Goal: Task Accomplishment & Management: Use online tool/utility

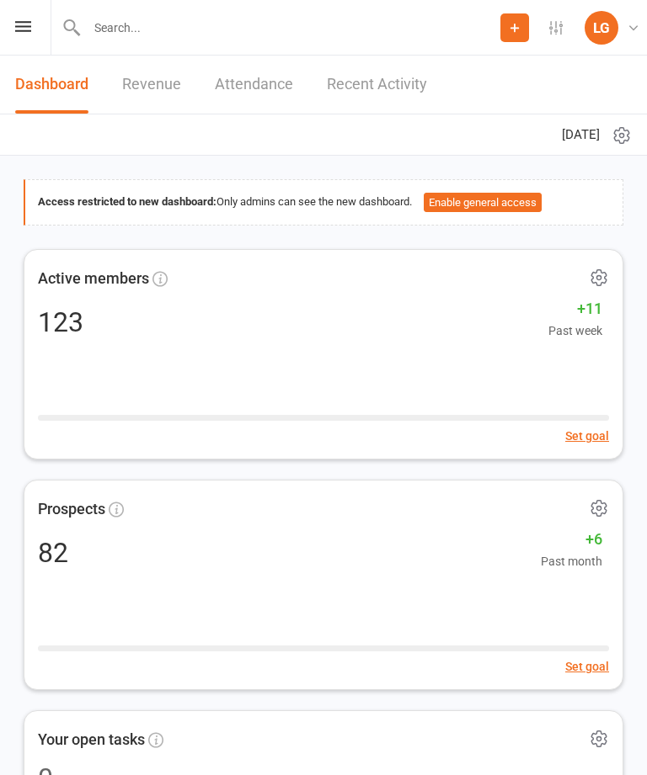
click at [29, 30] on icon at bounding box center [23, 26] width 16 height 11
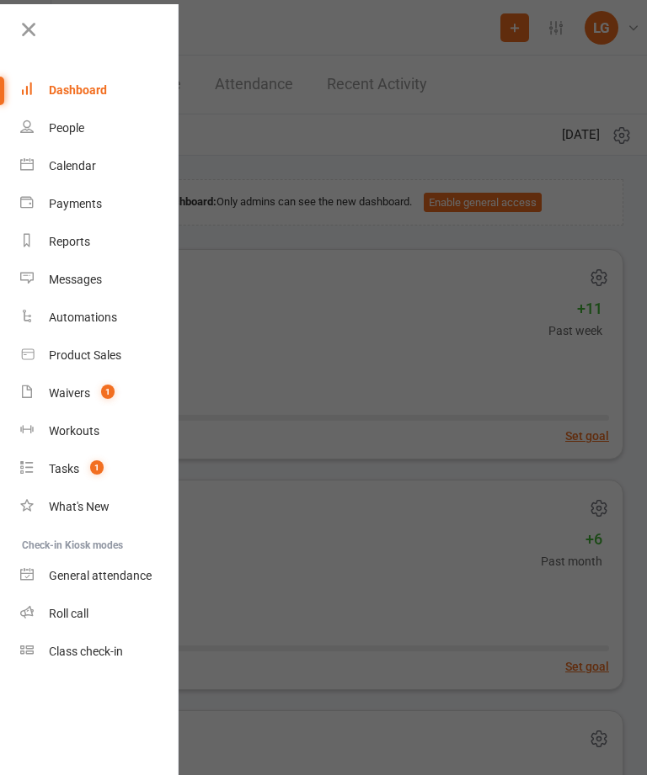
click at [83, 163] on div "Calendar" at bounding box center [72, 165] width 47 height 13
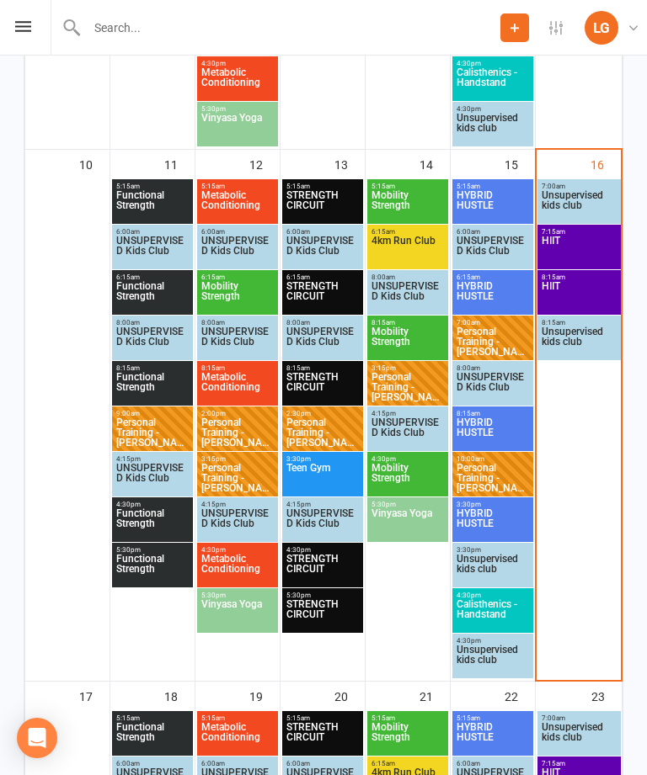
scroll to position [1286, 0]
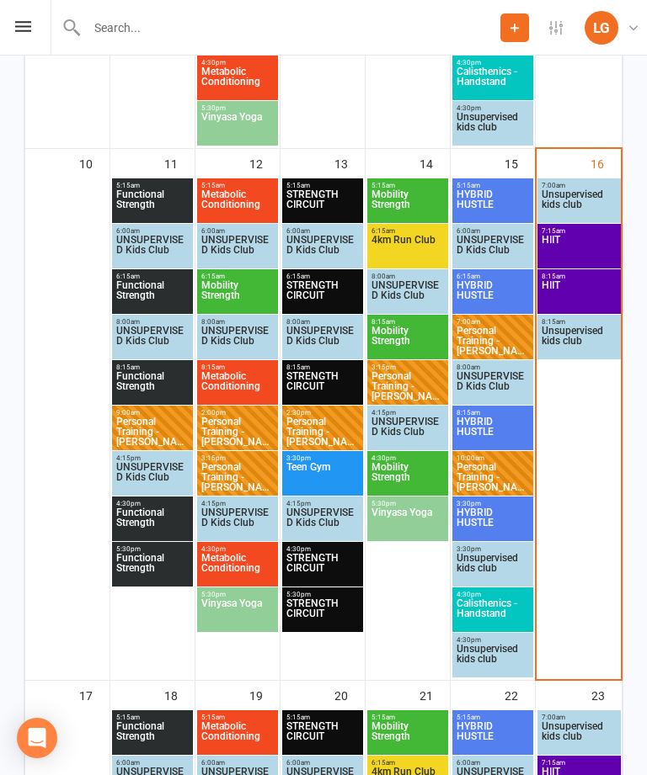
click at [566, 236] on span "HIIT" at bounding box center [578, 250] width 77 height 30
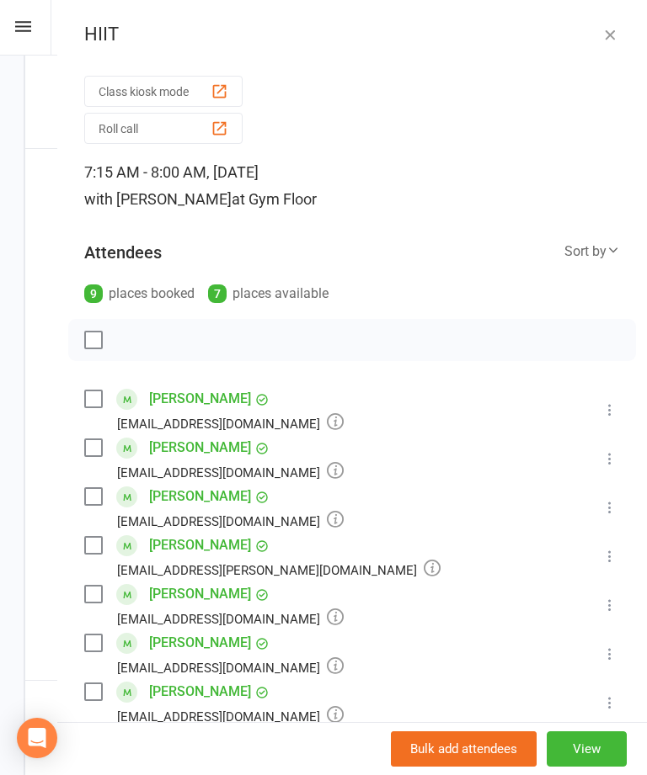
scroll to position [0, 0]
click at [191, 93] on button "Class kiosk mode" at bounding box center [163, 91] width 158 height 31
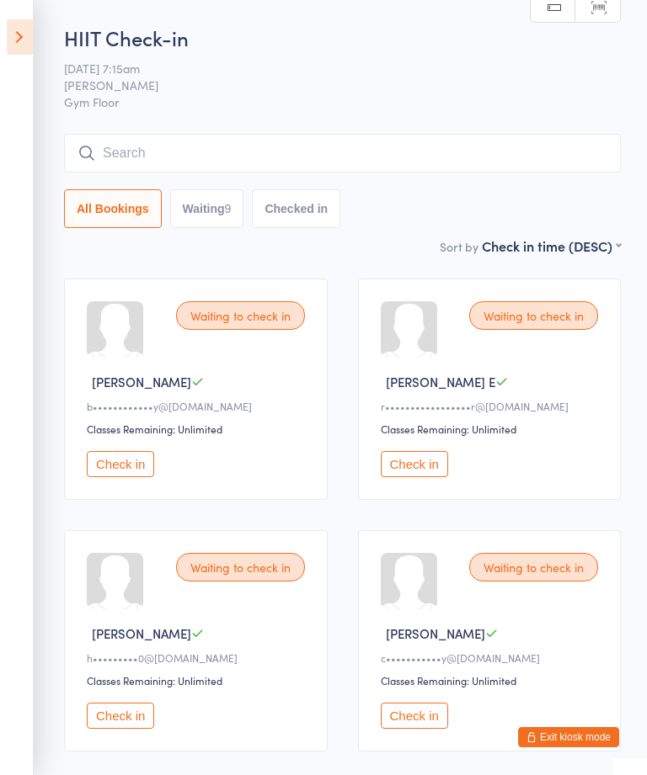
click at [24, 27] on icon at bounding box center [20, 36] width 26 height 35
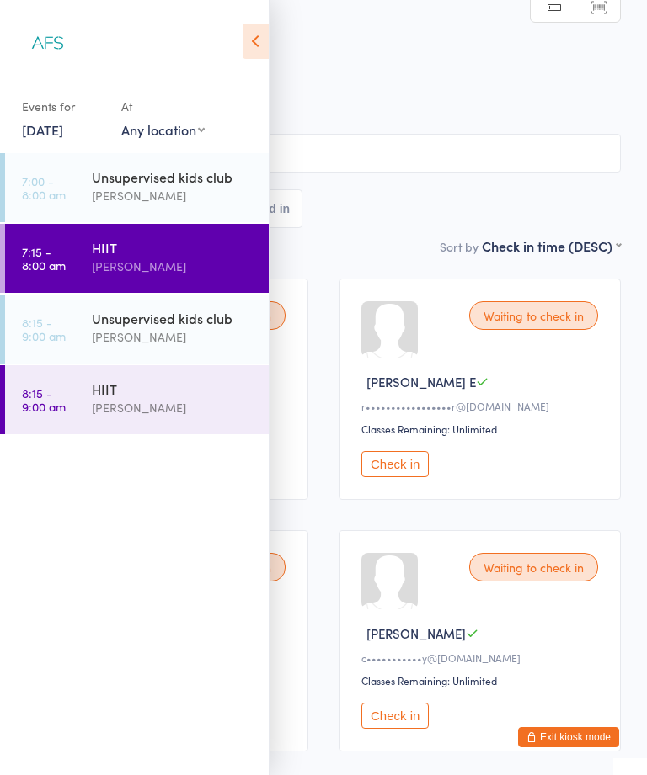
click at [153, 396] on div "HIIT" at bounding box center [173, 389] width 162 height 19
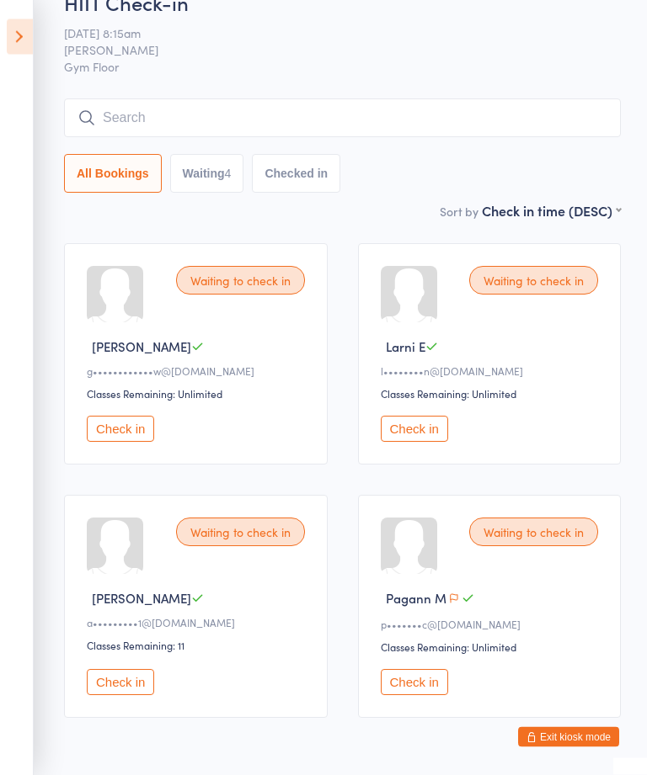
scroll to position [5, 0]
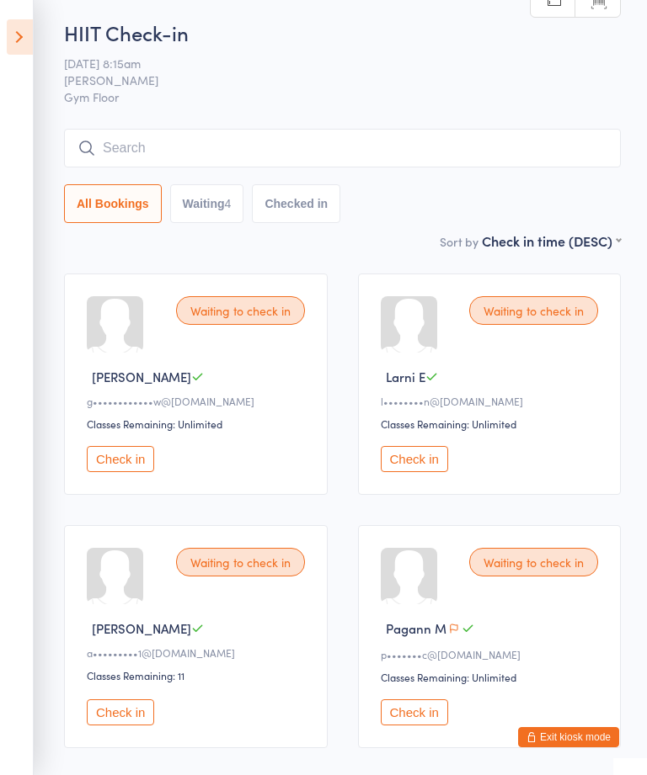
click at [25, 29] on icon at bounding box center [20, 36] width 26 height 35
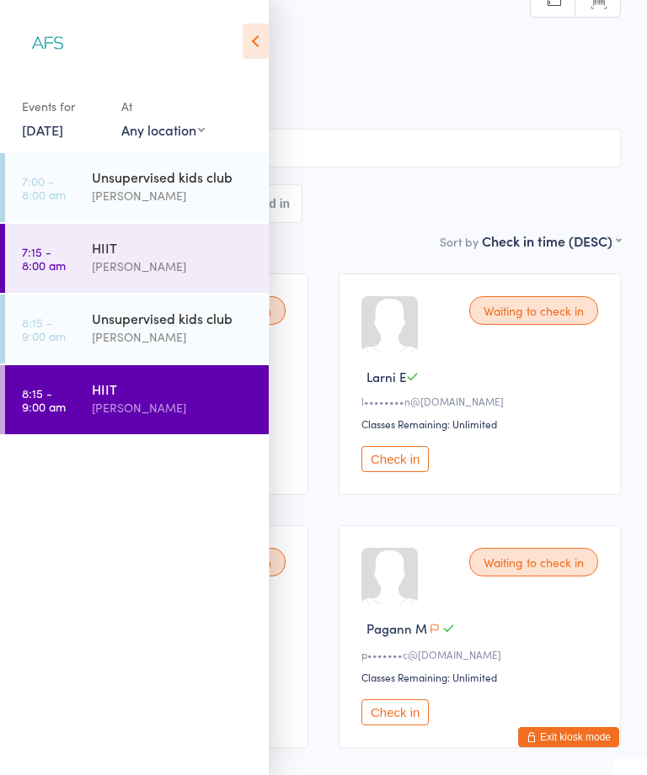
click at [161, 250] on div "HIIT" at bounding box center [173, 247] width 162 height 19
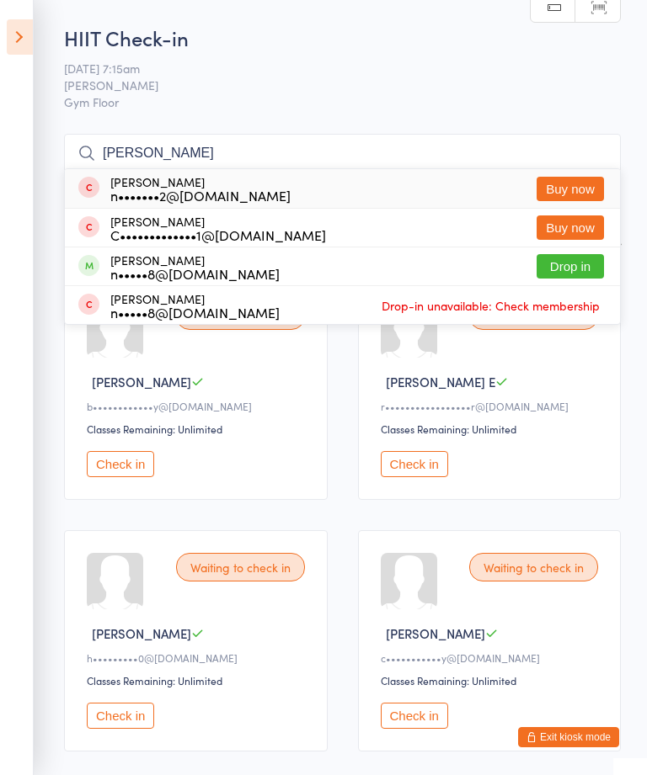
type input "[PERSON_NAME]"
click at [576, 265] on button "Drop in" at bounding box center [569, 266] width 67 height 24
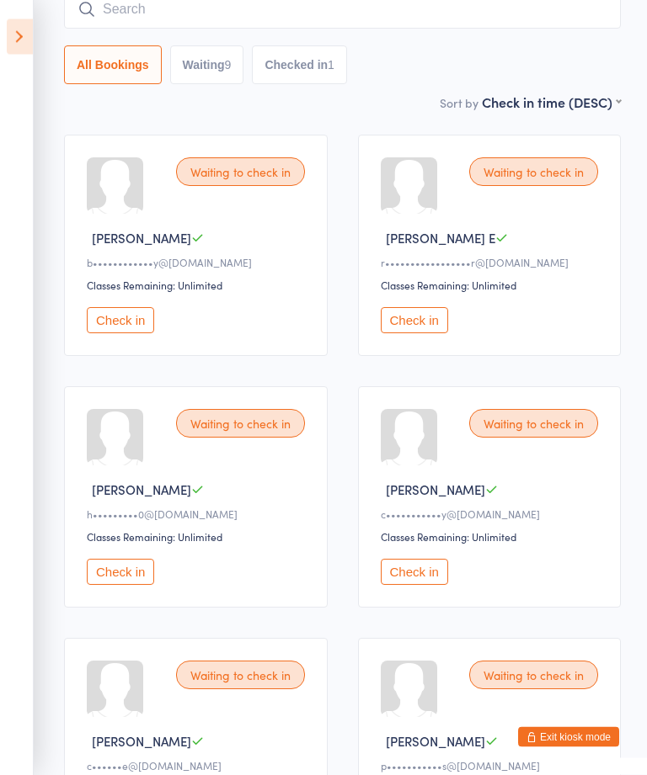
scroll to position [144, 0]
click at [114, 585] on button "Check in" at bounding box center [120, 572] width 67 height 26
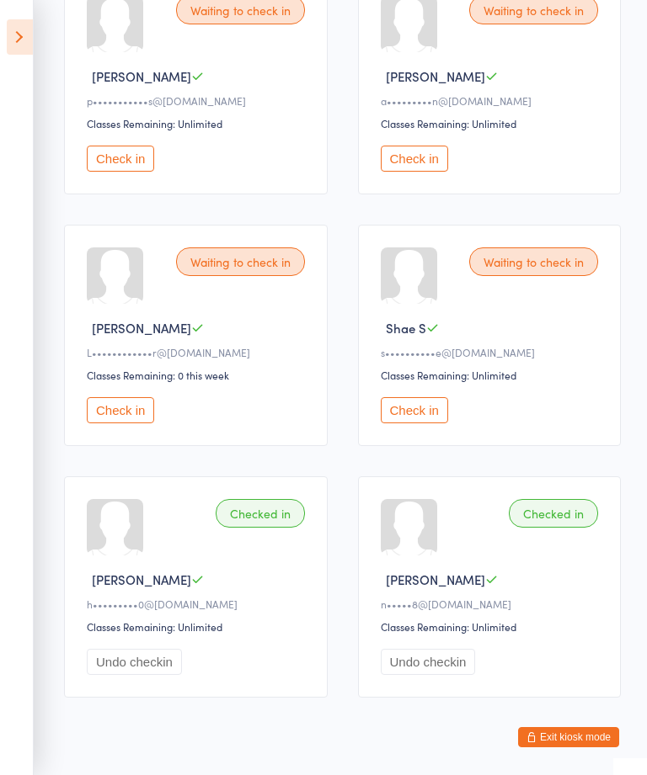
scroll to position [810, 0]
click at [114, 423] on button "Check in" at bounding box center [120, 410] width 67 height 26
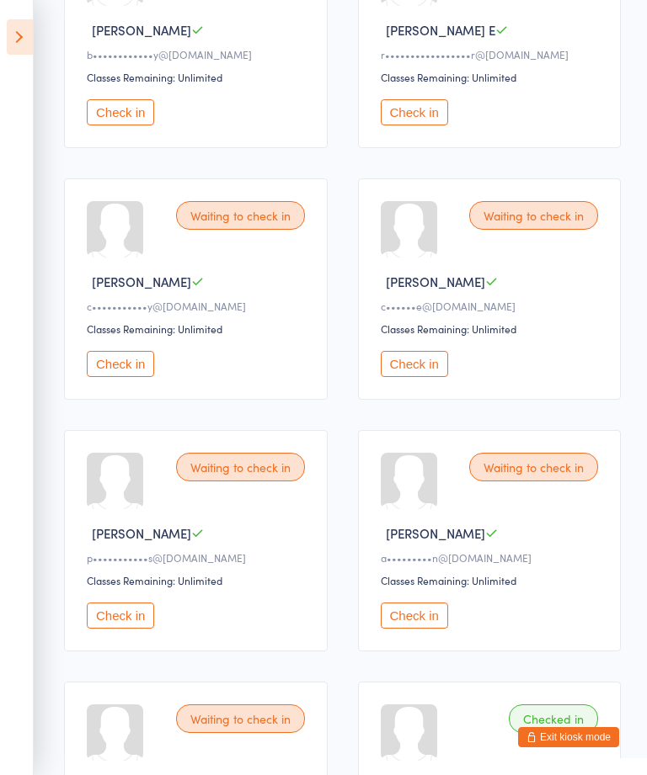
scroll to position [338, 0]
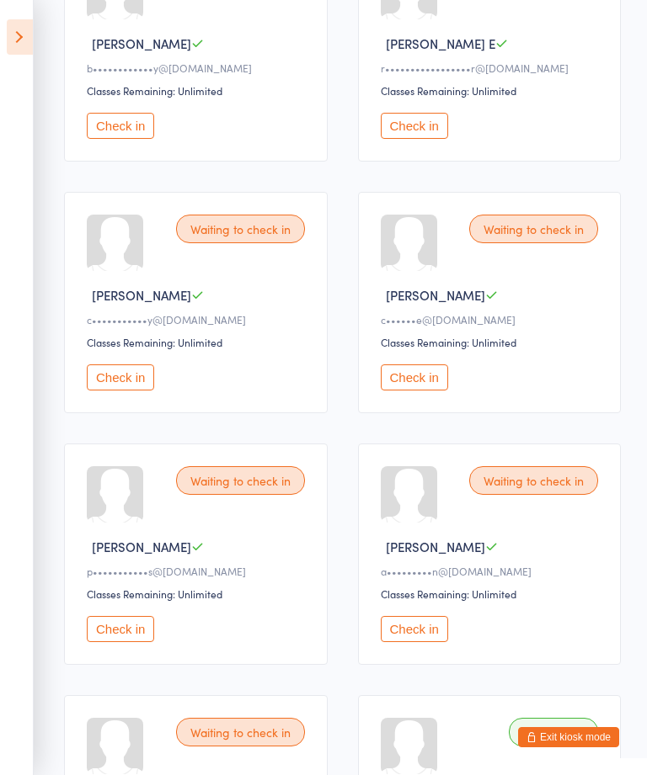
click at [130, 386] on button "Check in" at bounding box center [120, 378] width 67 height 26
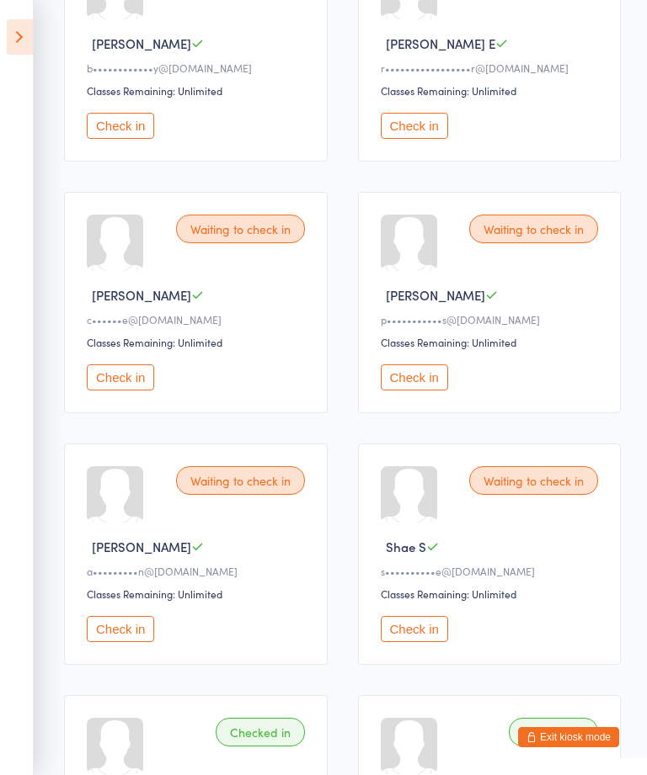
click at [113, 641] on button "Check in" at bounding box center [120, 629] width 67 height 26
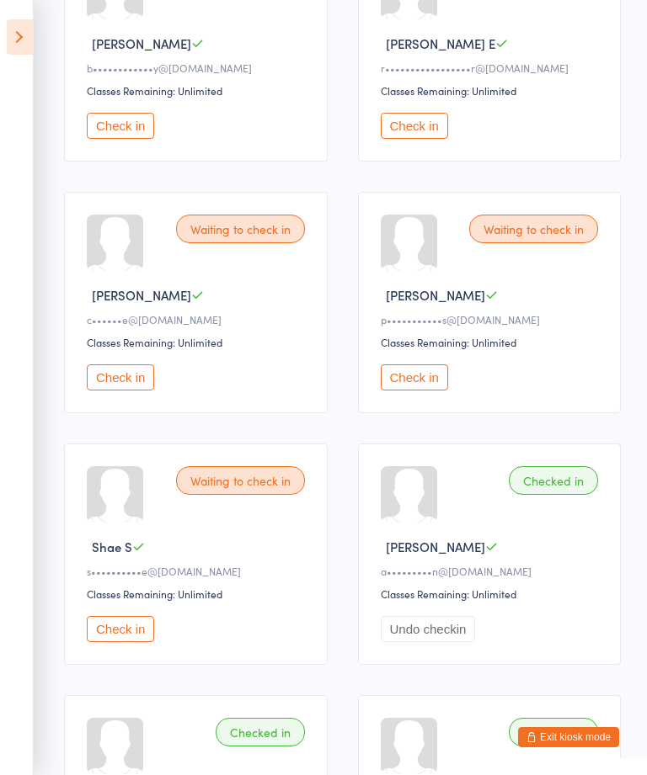
click at [127, 635] on button "Check in" at bounding box center [120, 629] width 67 height 26
click at [434, 391] on button "Check in" at bounding box center [414, 378] width 67 height 26
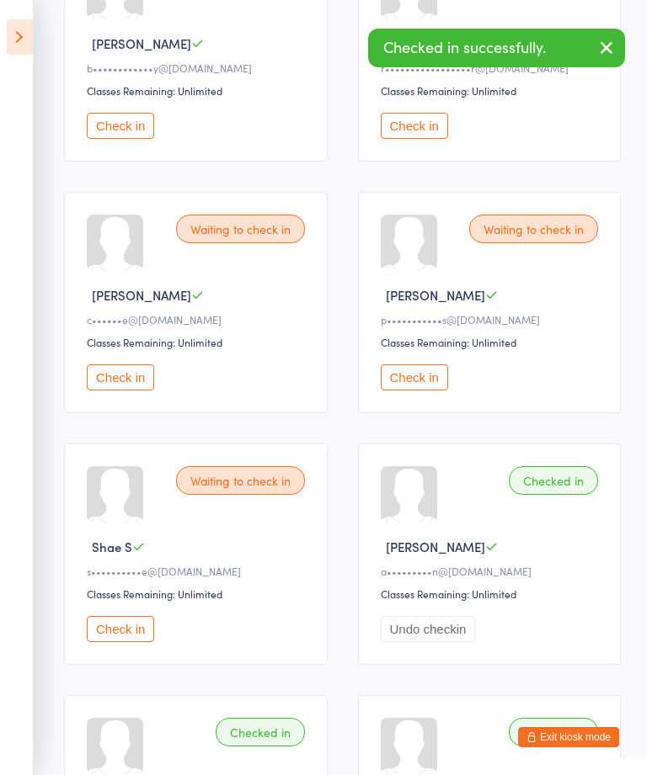
click at [121, 391] on button "Check in" at bounding box center [120, 378] width 67 height 26
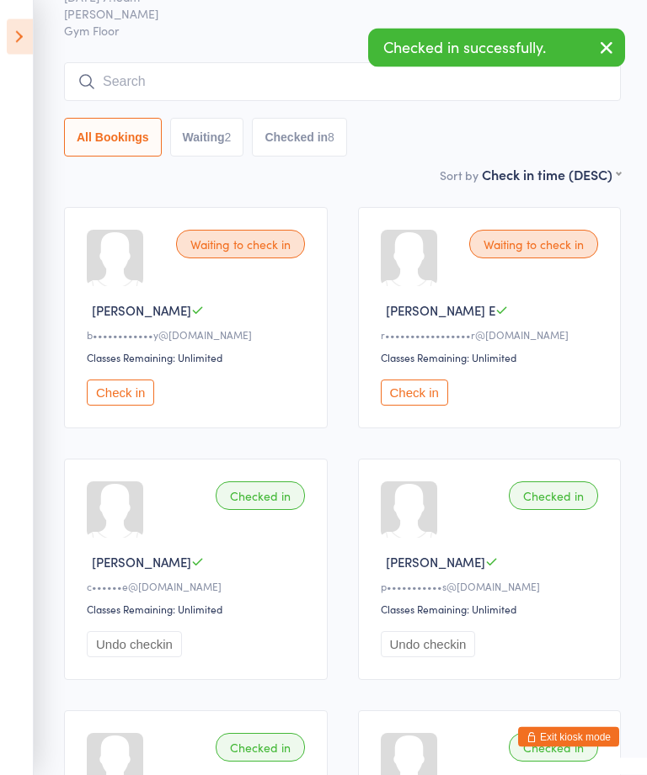
scroll to position [58, 0]
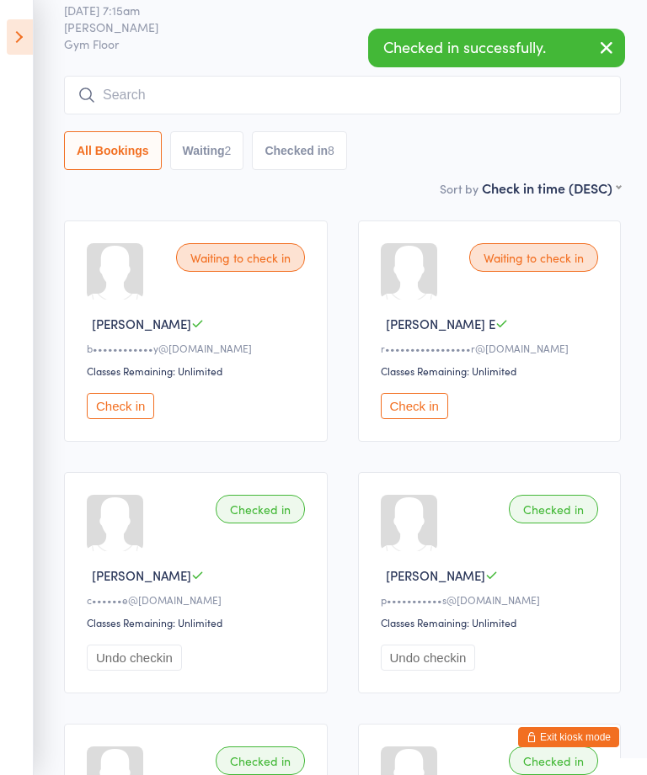
click at [124, 416] on button "Check in" at bounding box center [120, 406] width 67 height 26
click at [423, 418] on button "Check in" at bounding box center [414, 406] width 67 height 26
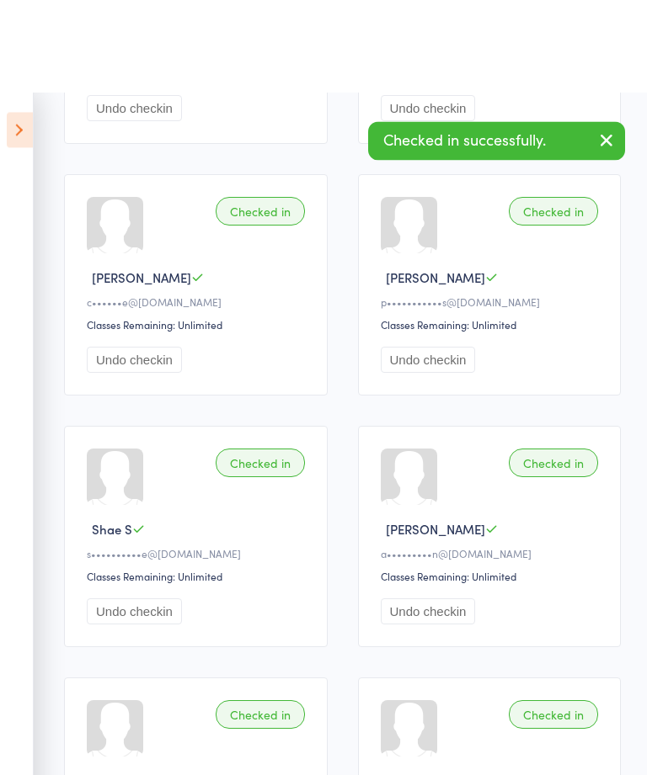
scroll to position [0, 0]
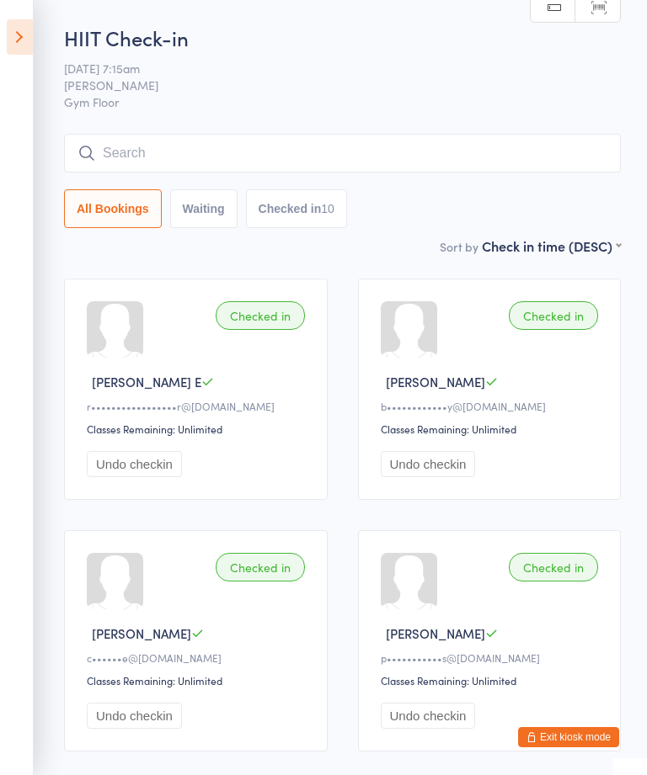
click at [29, 35] on icon at bounding box center [20, 36] width 26 height 35
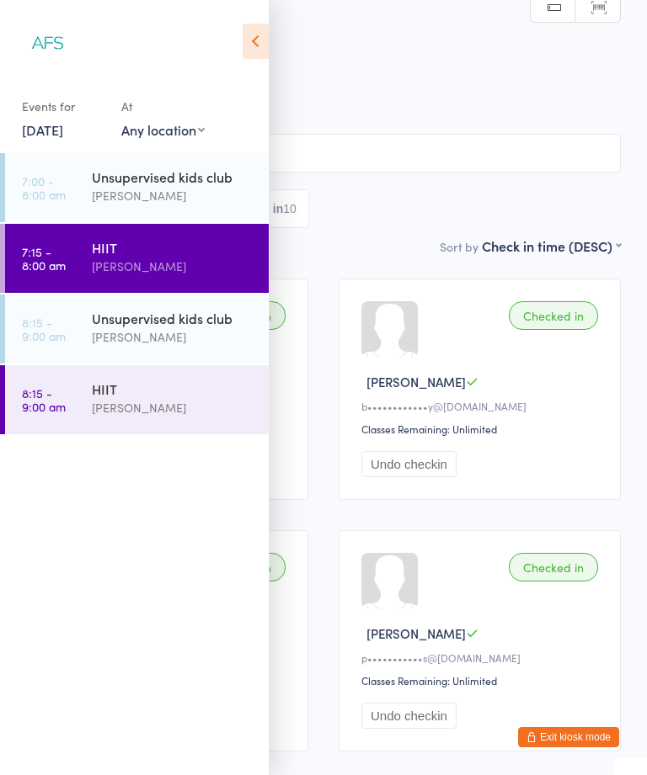
click at [153, 386] on div "HIIT" at bounding box center [173, 389] width 162 height 19
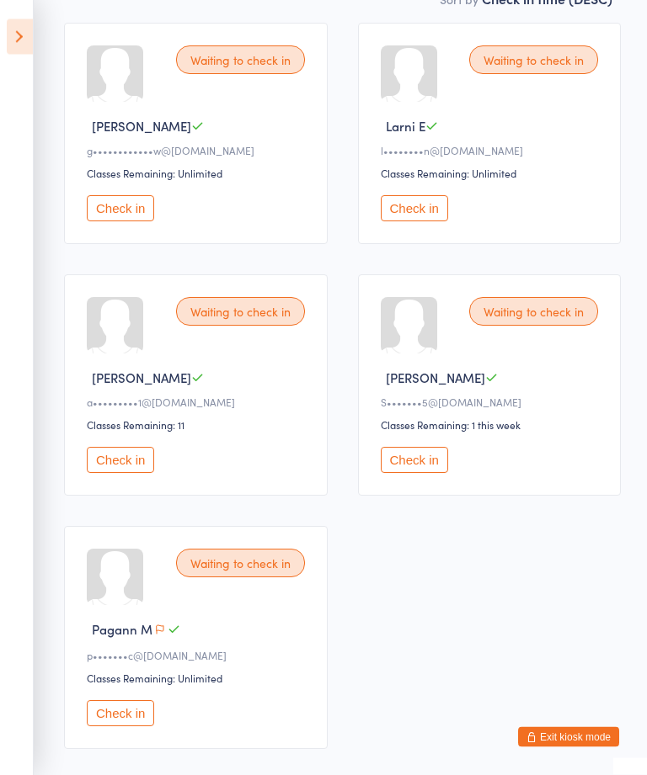
scroll to position [243, 0]
